Goal: Browse casually

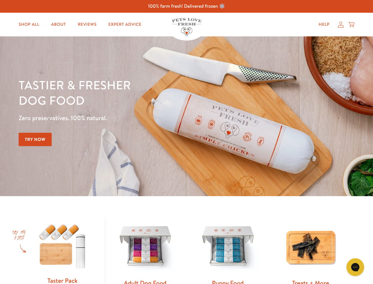
click at [187, 142] on div "Tastier & fresher dog food Zero preservatives. 100% natural. Try Now" at bounding box center [131, 116] width 224 height 78
click at [356, 267] on icon "Gorgias live chat" at bounding box center [356, 267] width 6 height 6
